Goal: Transaction & Acquisition: Purchase product/service

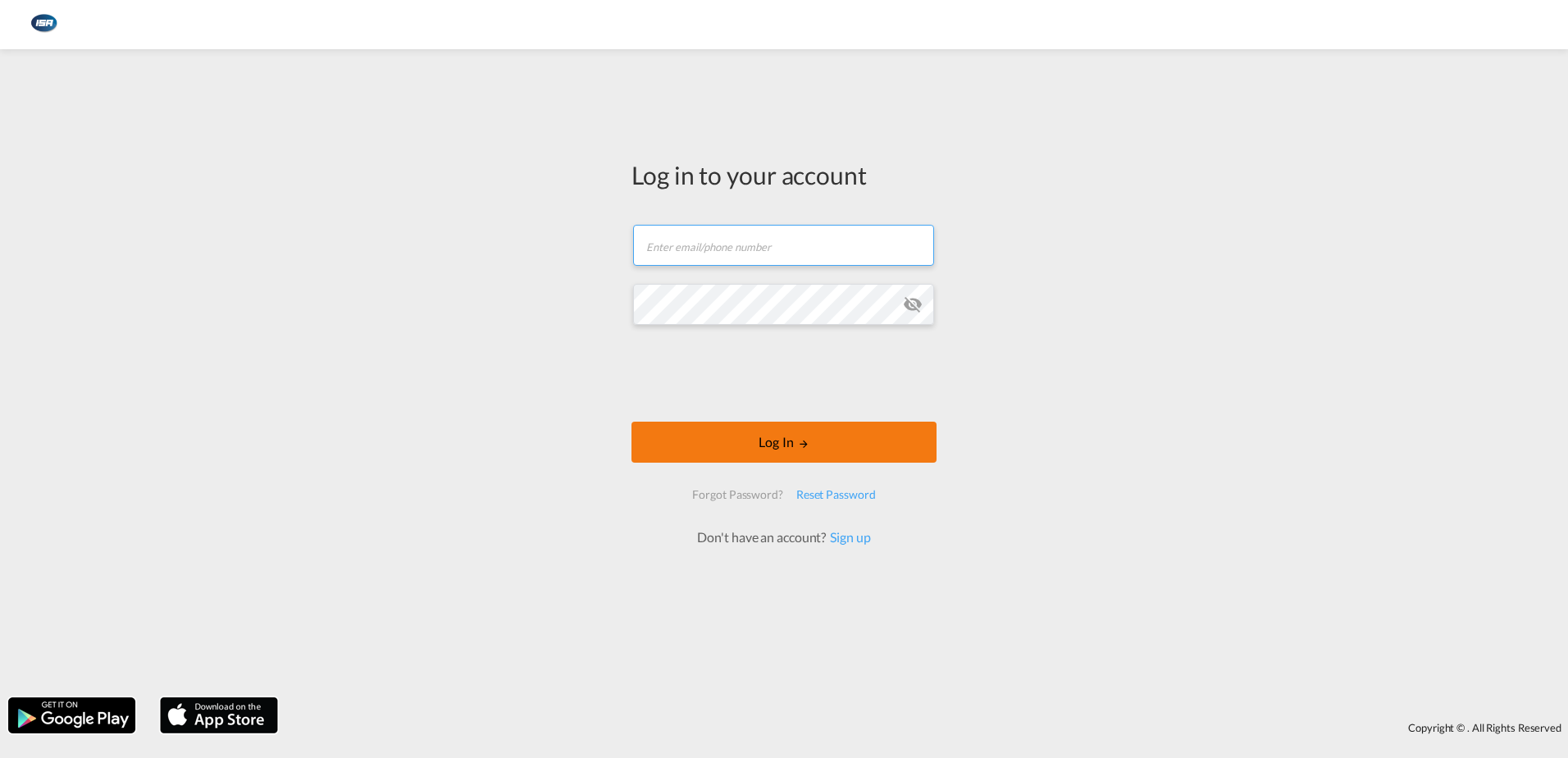
type input "[EMAIL_ADDRESS][DOMAIN_NAME]"
click at [722, 437] on button "Log In" at bounding box center [784, 442] width 305 height 41
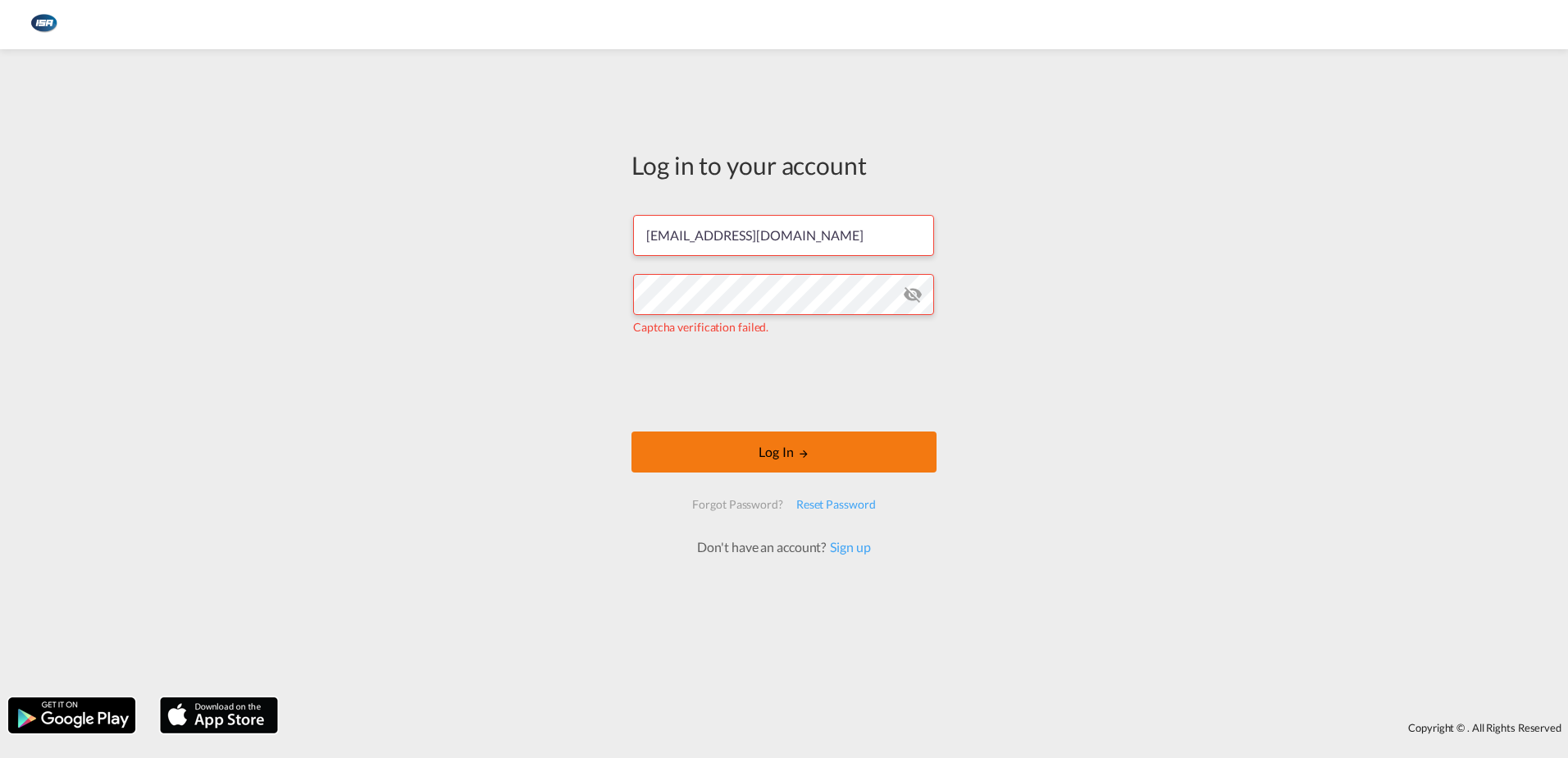
click at [795, 457] on button "Log In" at bounding box center [784, 452] width 305 height 41
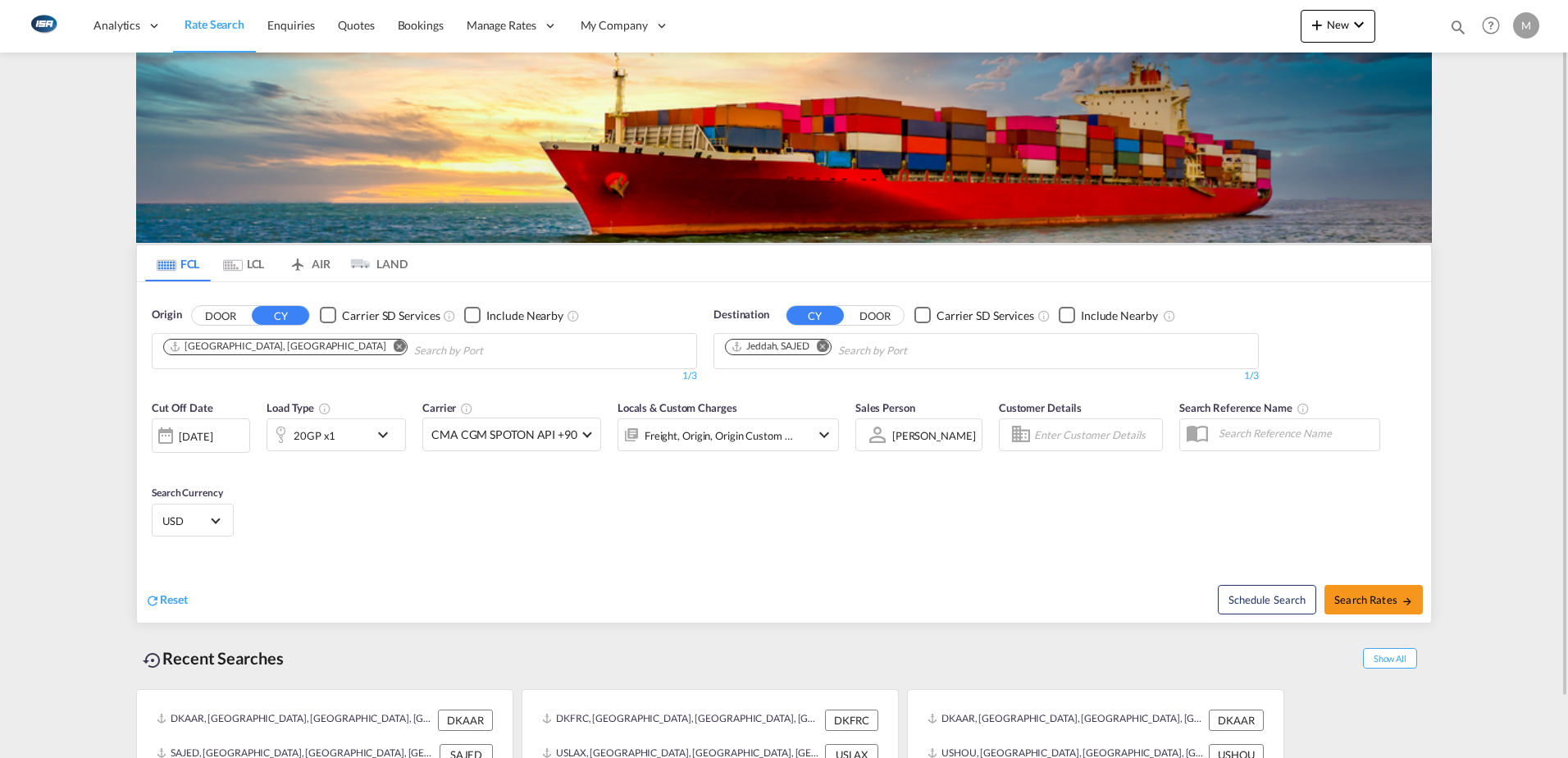
click at [824, 352] on md-icon "Remove" at bounding box center [823, 345] width 12 height 12
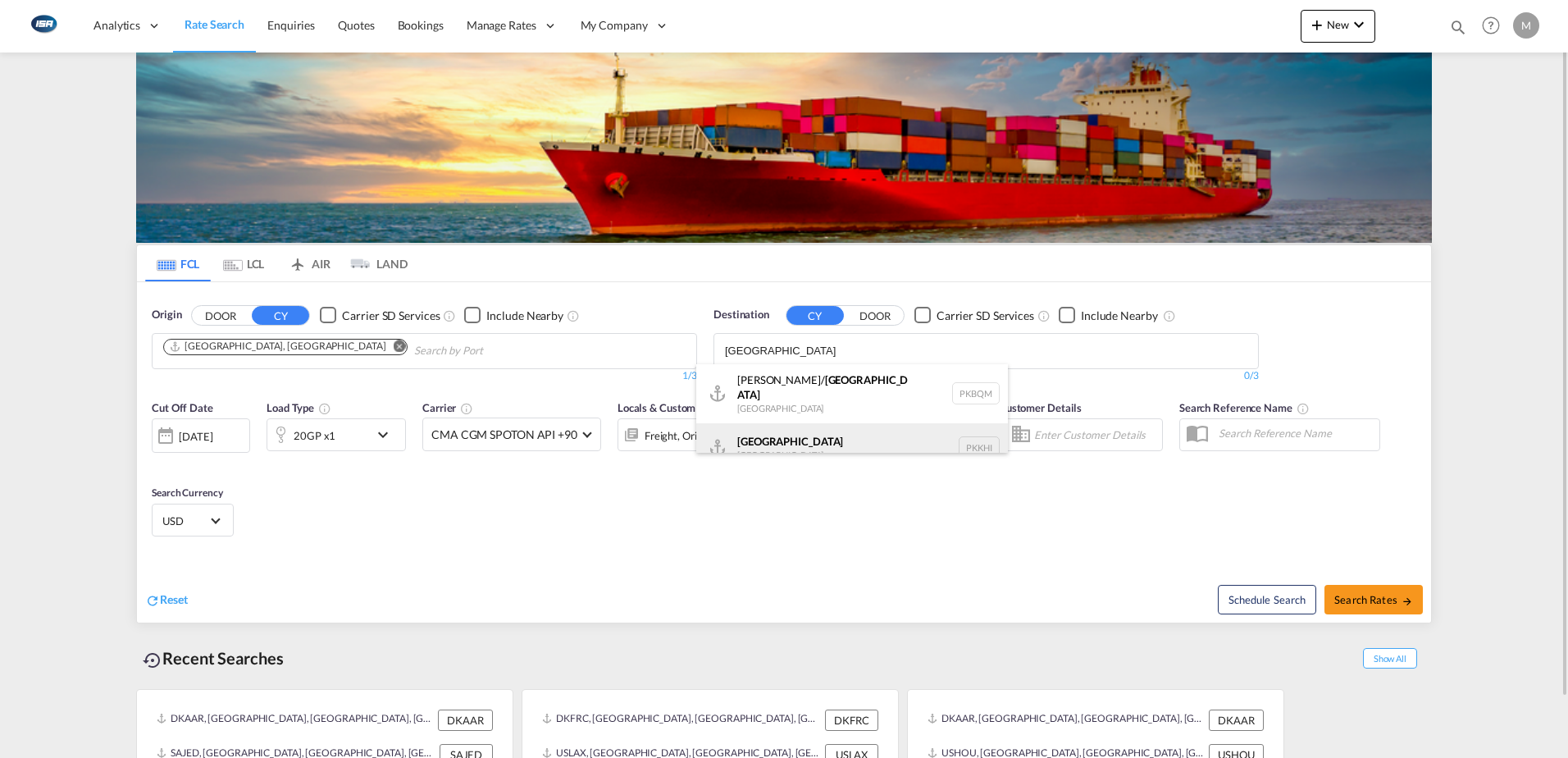
type input "[GEOGRAPHIC_DATA]"
click at [765, 435] on div "Karachi [GEOGRAPHIC_DATA] PKKHI" at bounding box center [852, 447] width 312 height 49
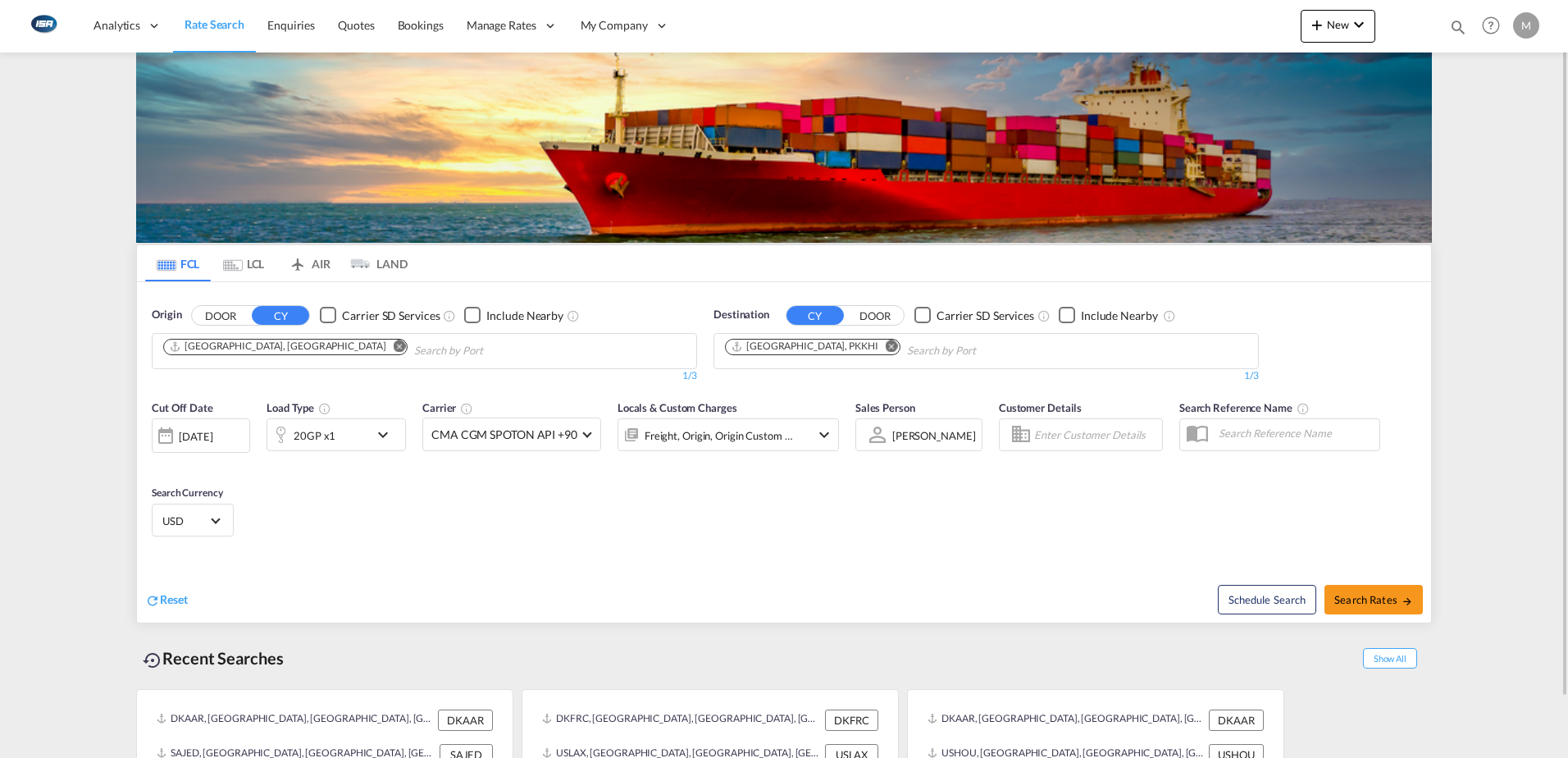
click at [294, 449] on div "20GP x1" at bounding box center [318, 435] width 102 height 33
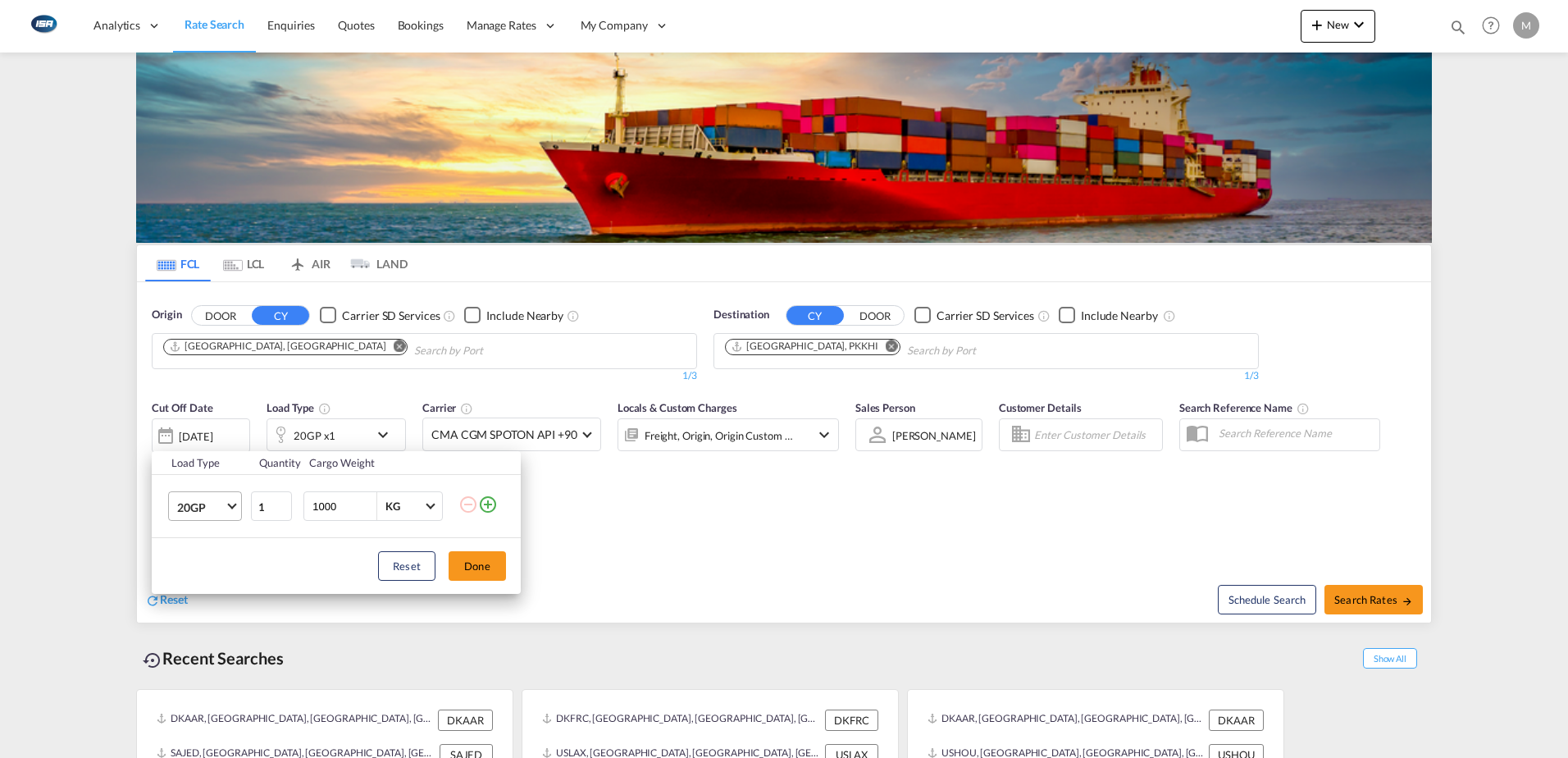
click at [195, 500] on span "20GP" at bounding box center [201, 507] width 47 height 16
drag, startPoint x: 199, startPoint y: 593, endPoint x: 260, endPoint y: 561, distance: 68.9
click at [199, 592] on div "40HC" at bounding box center [192, 585] width 30 height 16
drag, startPoint x: 350, startPoint y: 506, endPoint x: 108, endPoint y: 501, distance: 242.1
click at [127, 506] on div "Load Type Quantity Cargo Weight 40HC 1 1000 KG KG Load type addition is restric…" at bounding box center [784, 379] width 1568 height 758
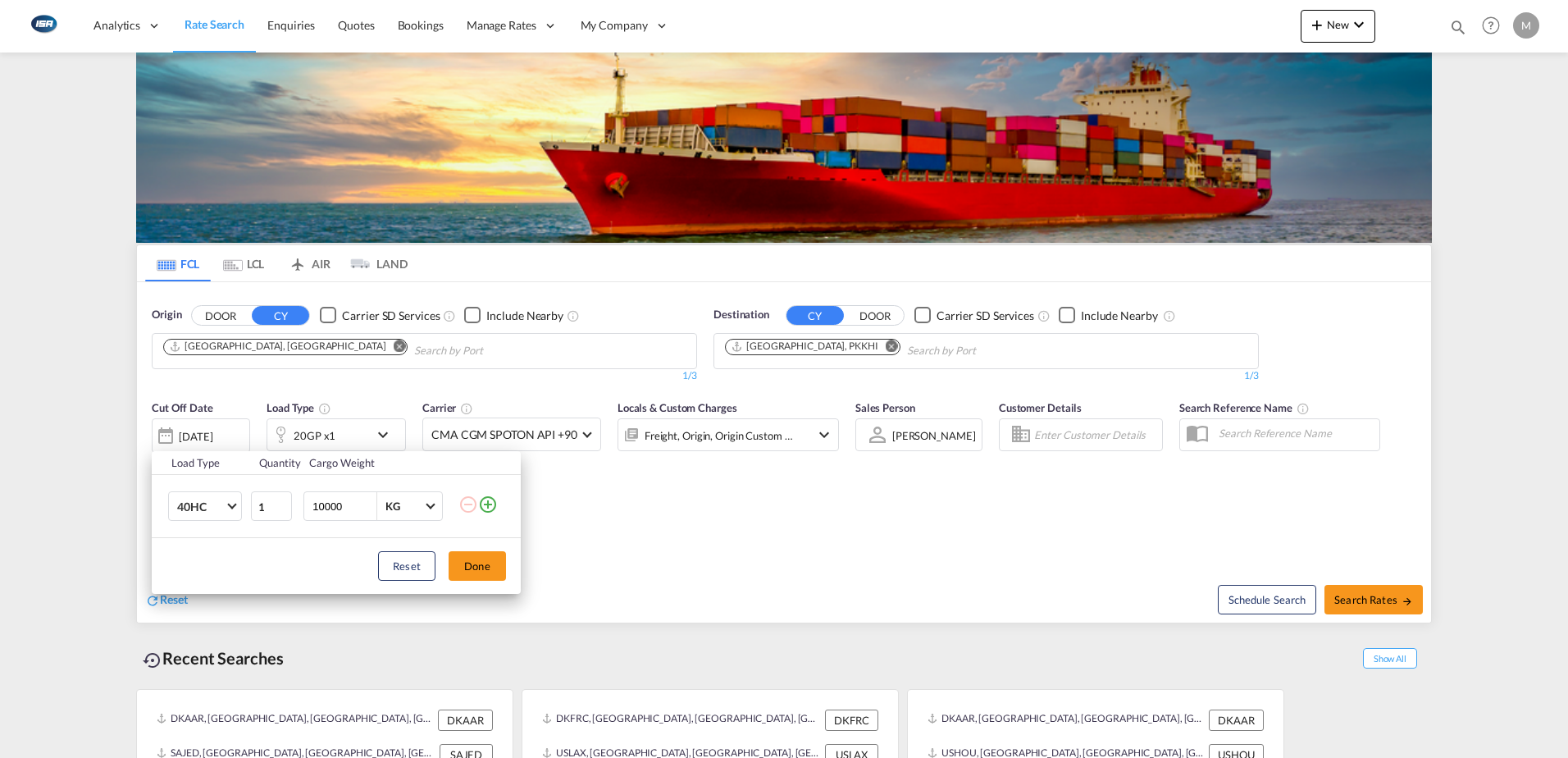
type input "10000"
click at [470, 574] on button "Done" at bounding box center [477, 566] width 58 height 29
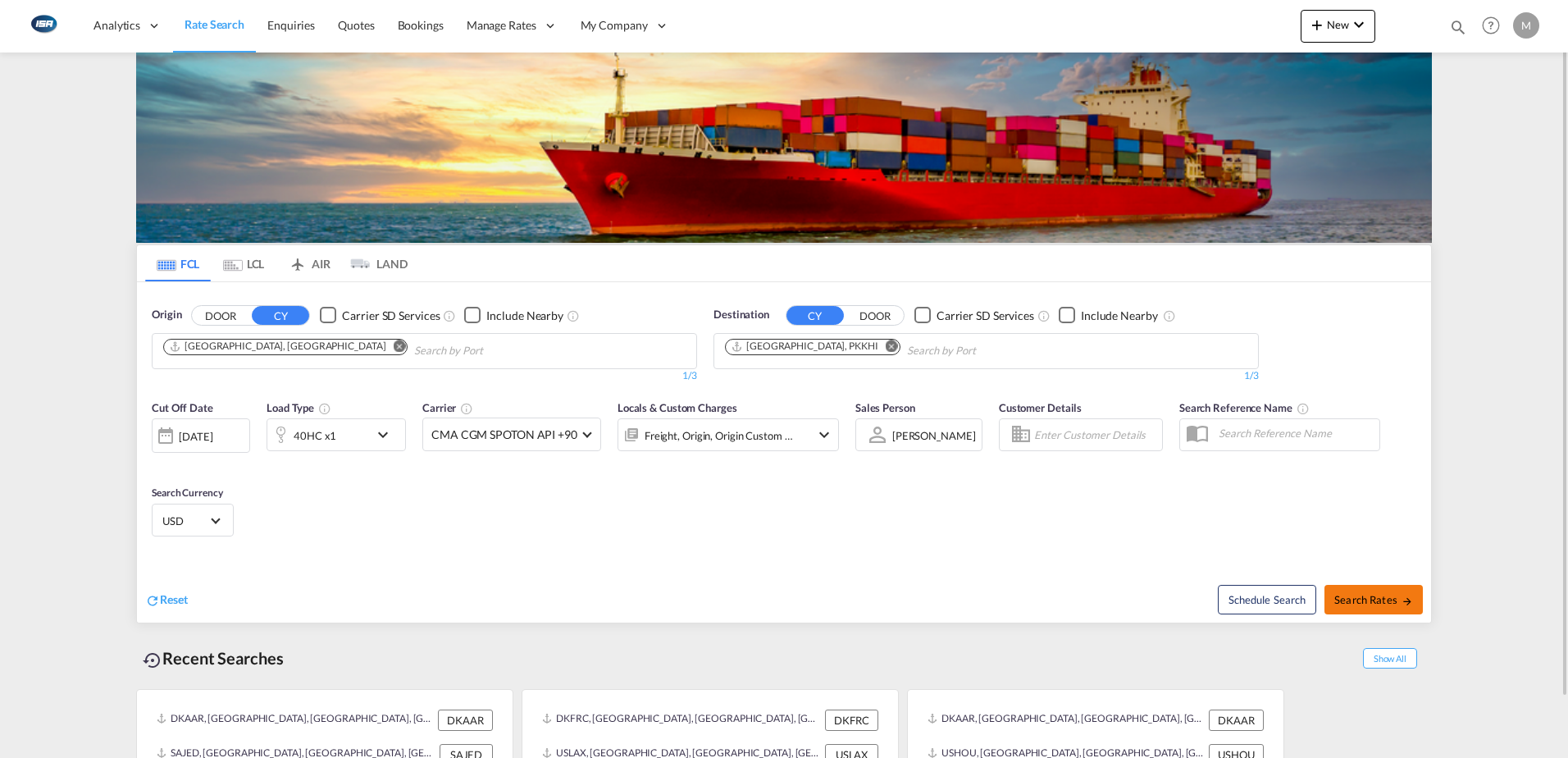
click at [1348, 587] on button "Search Rates" at bounding box center [1373, 600] width 98 height 29
type input "DKAAR to PKKHI / [DATE]"
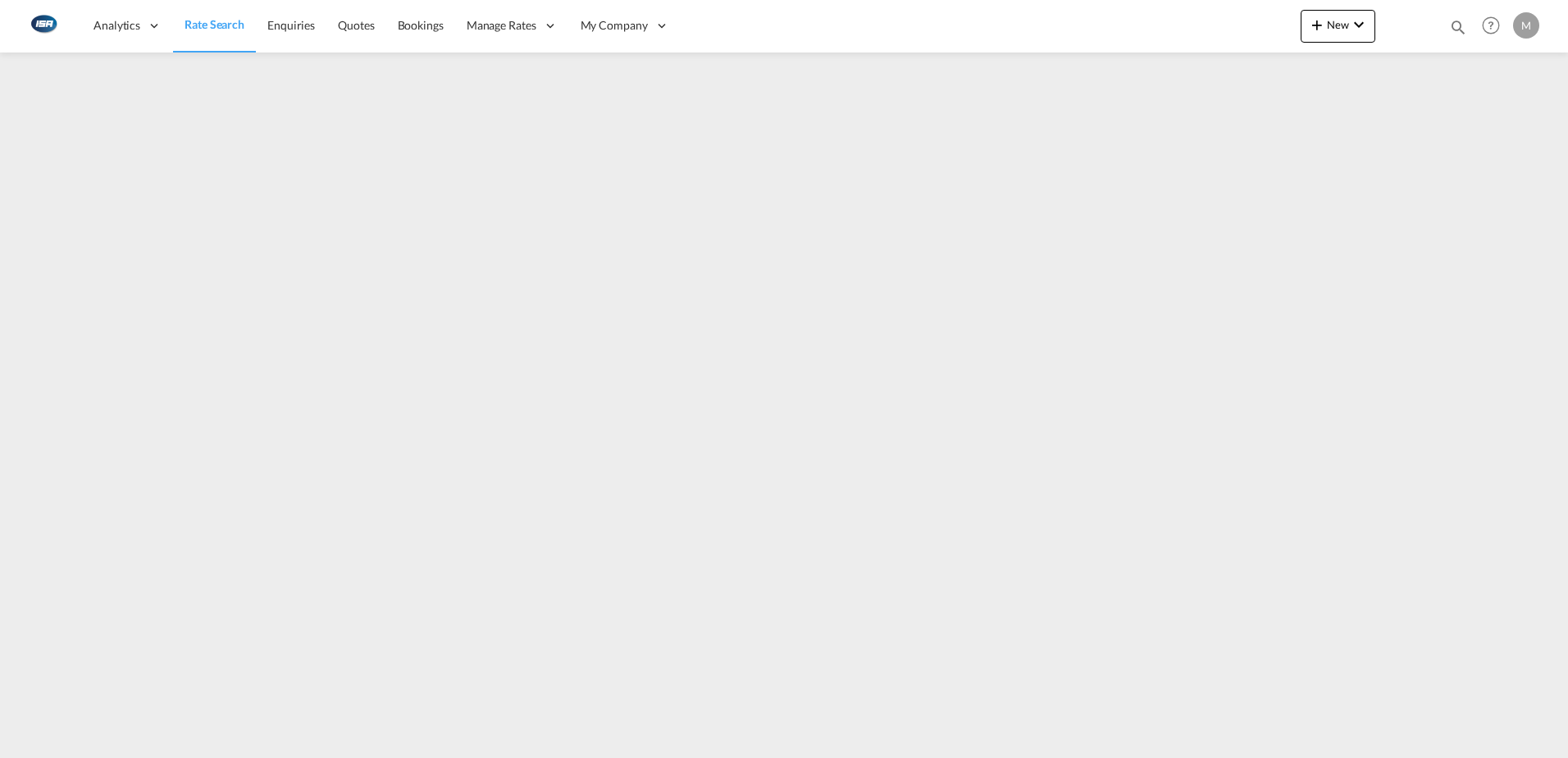
click at [233, 27] on span "Rate Search" at bounding box center [214, 24] width 60 height 14
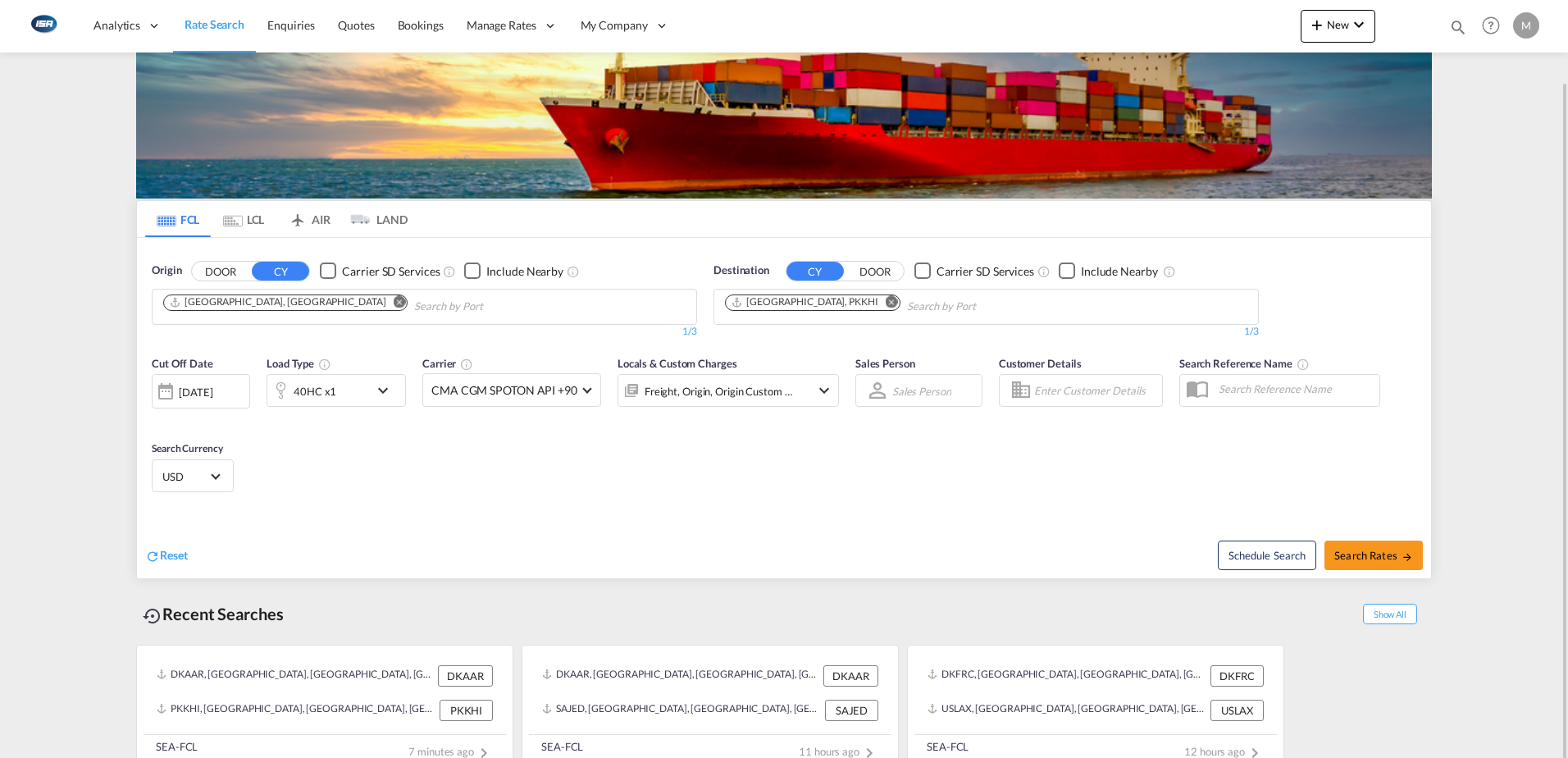
scroll to position [65, 0]
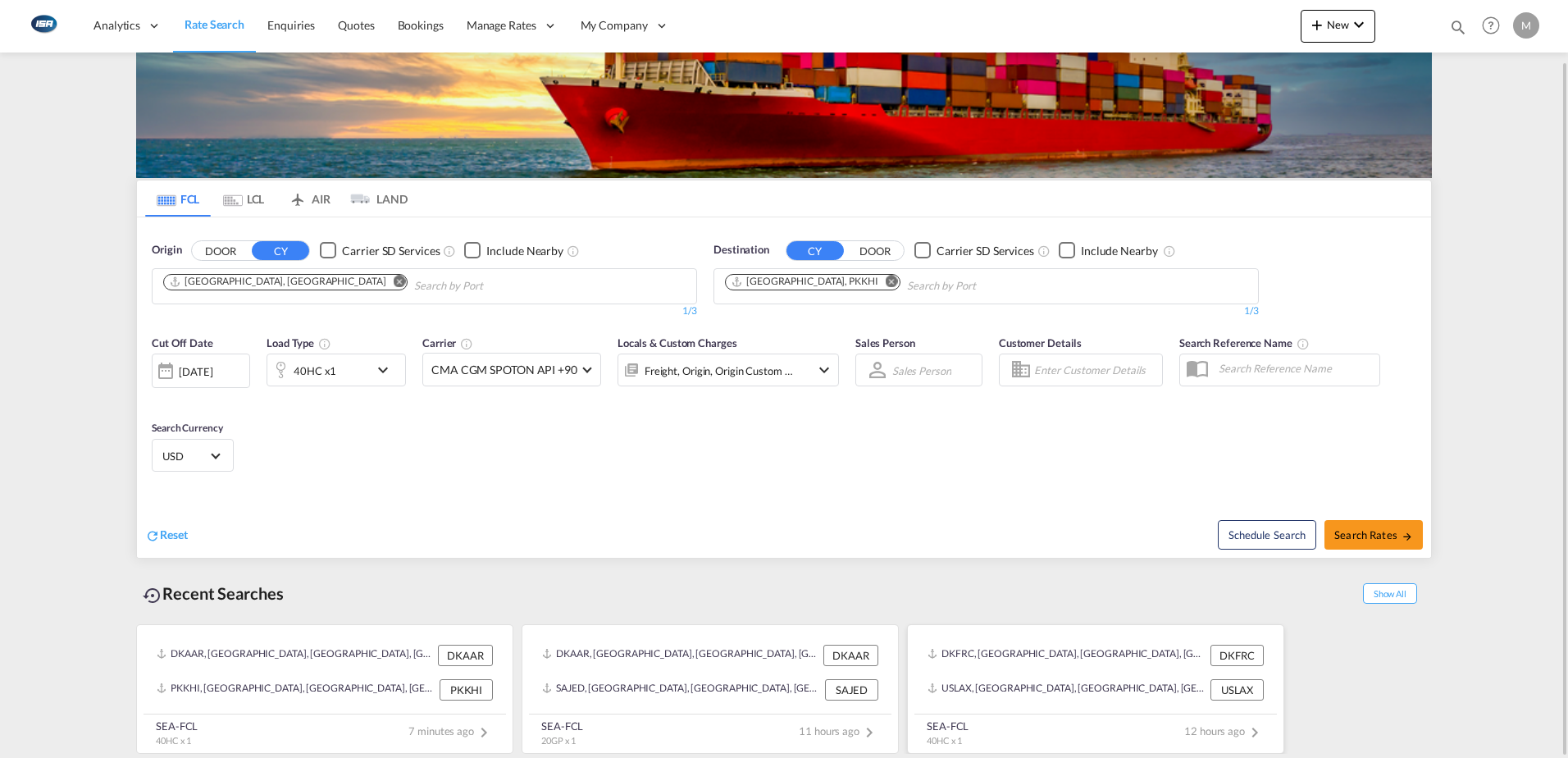
click at [1055, 680] on div "USLAX, [GEOGRAPHIC_DATA], [GEOGRAPHIC_DATA], [GEOGRAPHIC_DATA], [GEOGRAPHIC_DAT…" at bounding box center [1067, 690] width 279 height 22
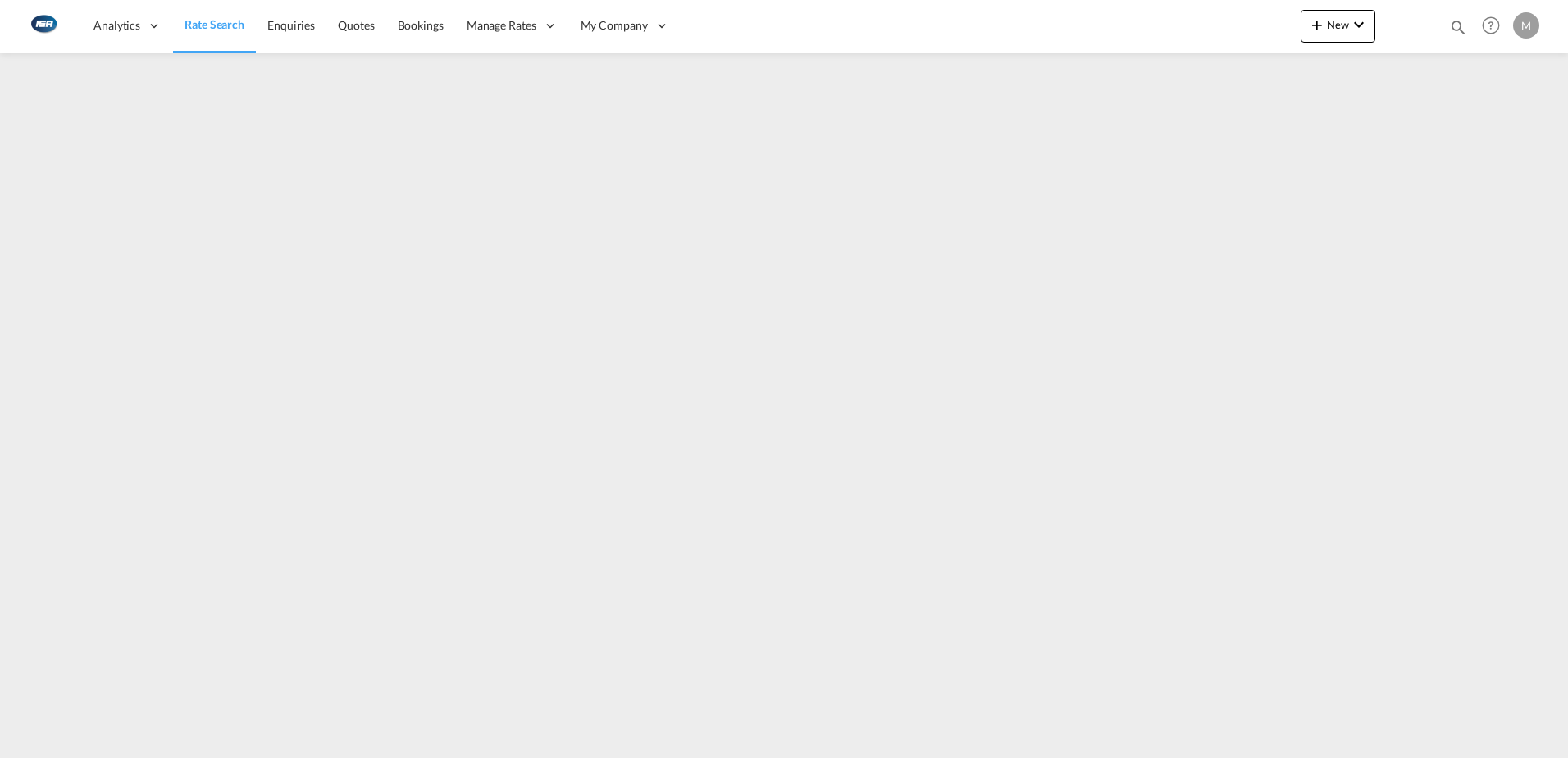
click at [197, 26] on span "Rate Search" at bounding box center [214, 24] width 60 height 14
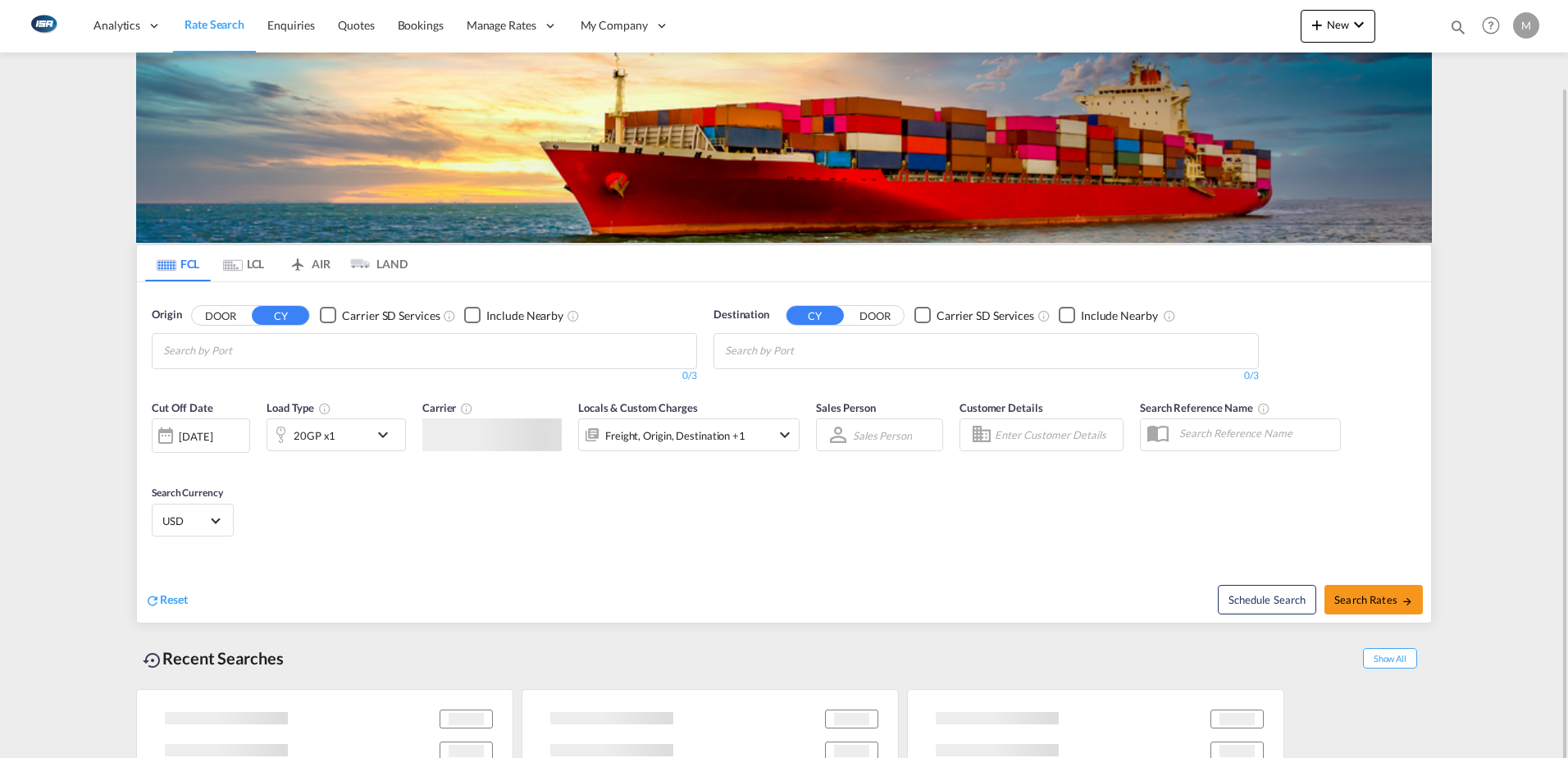
scroll to position [44, 0]
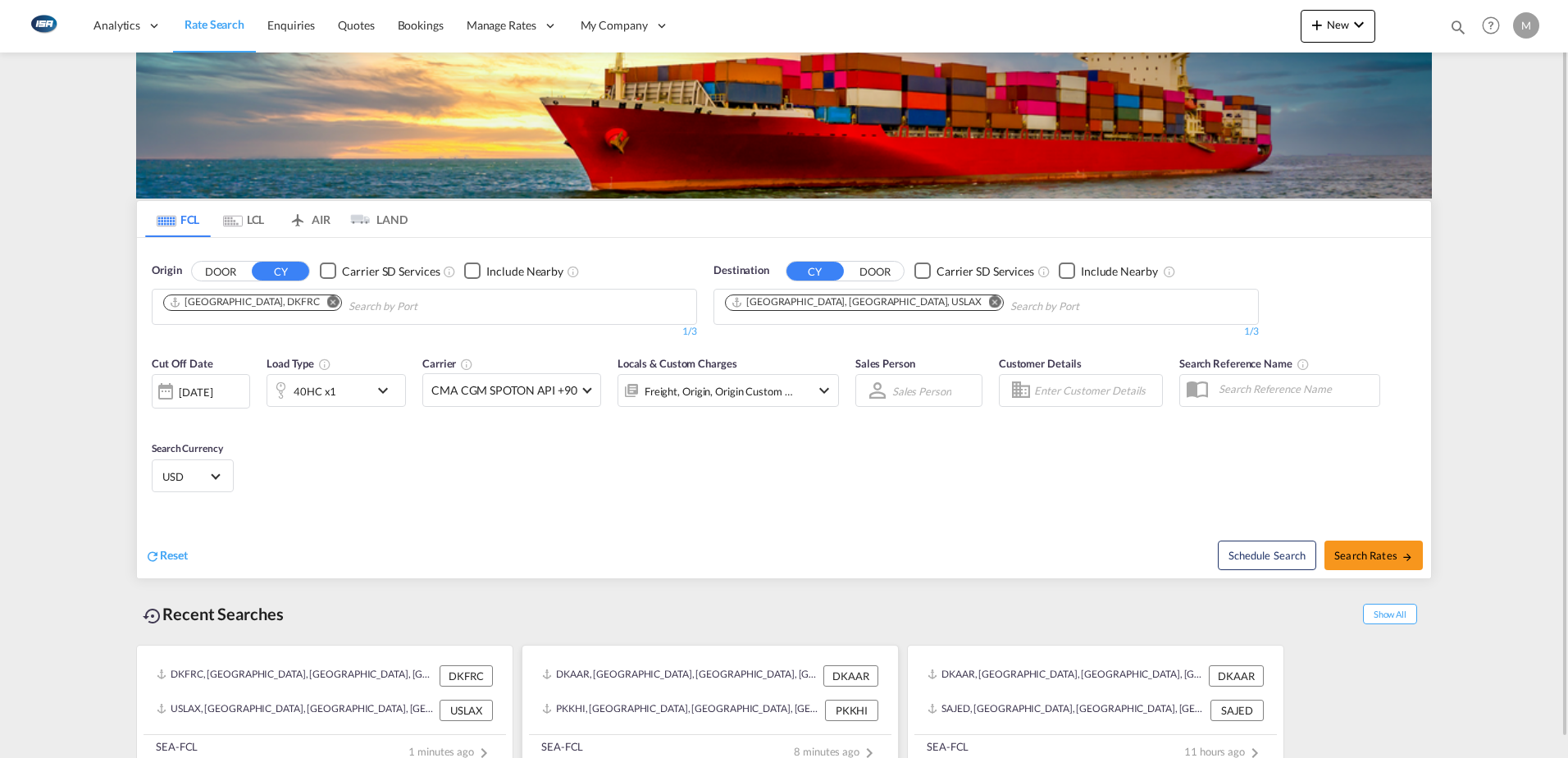
click at [654, 691] on div "DKAAR, [GEOGRAPHIC_DATA], [GEOGRAPHIC_DATA], [GEOGRAPHIC_DATA], [GEOGRAPHIC_DAT…" at bounding box center [710, 676] width 350 height 34
